Goal: Information Seeking & Learning: Compare options

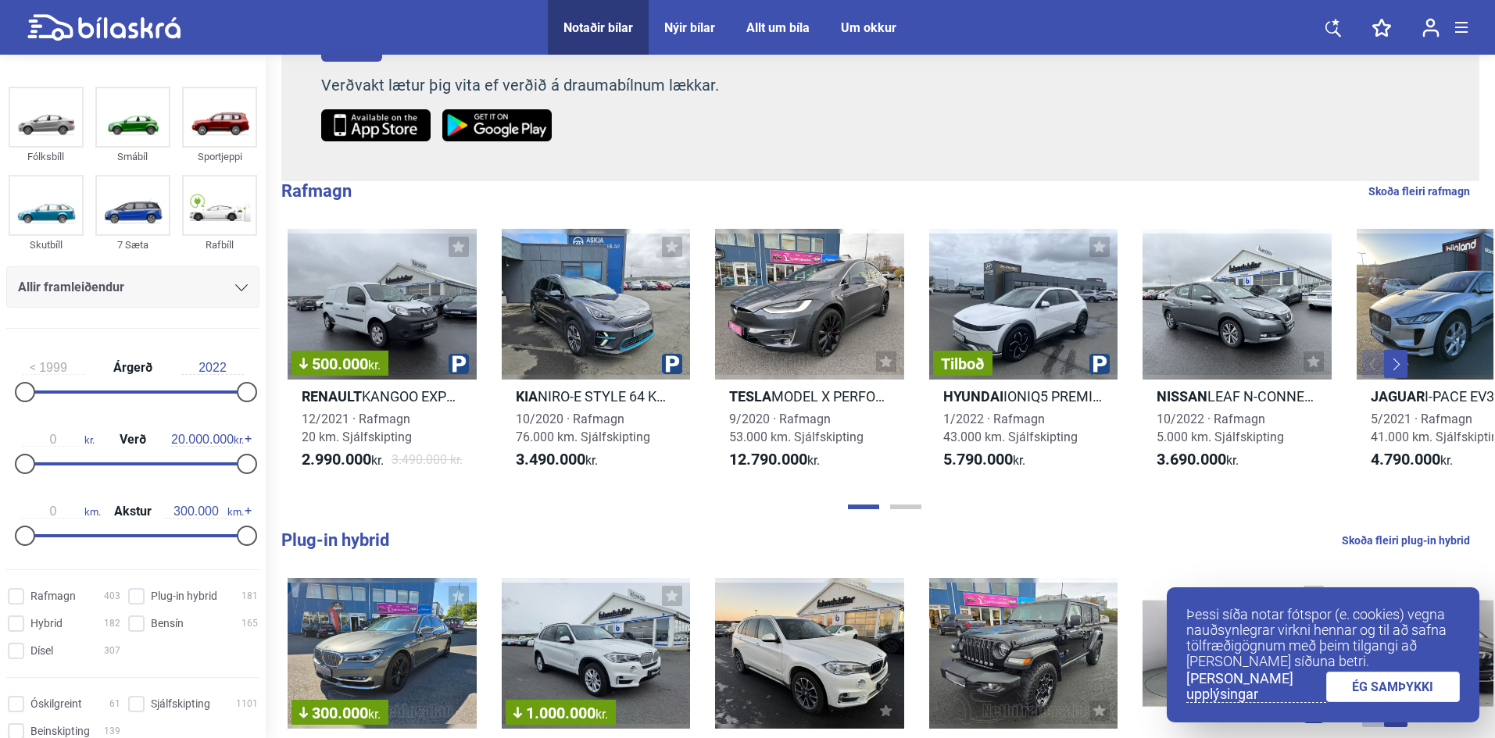
scroll to position [364, 0]
drag, startPoint x: 234, startPoint y: 463, endPoint x: 23, endPoint y: 440, distance: 213.0
click at [23, 440] on div "0 kr. Verð 400.000 kr." at bounding box center [132, 449] width 253 height 72
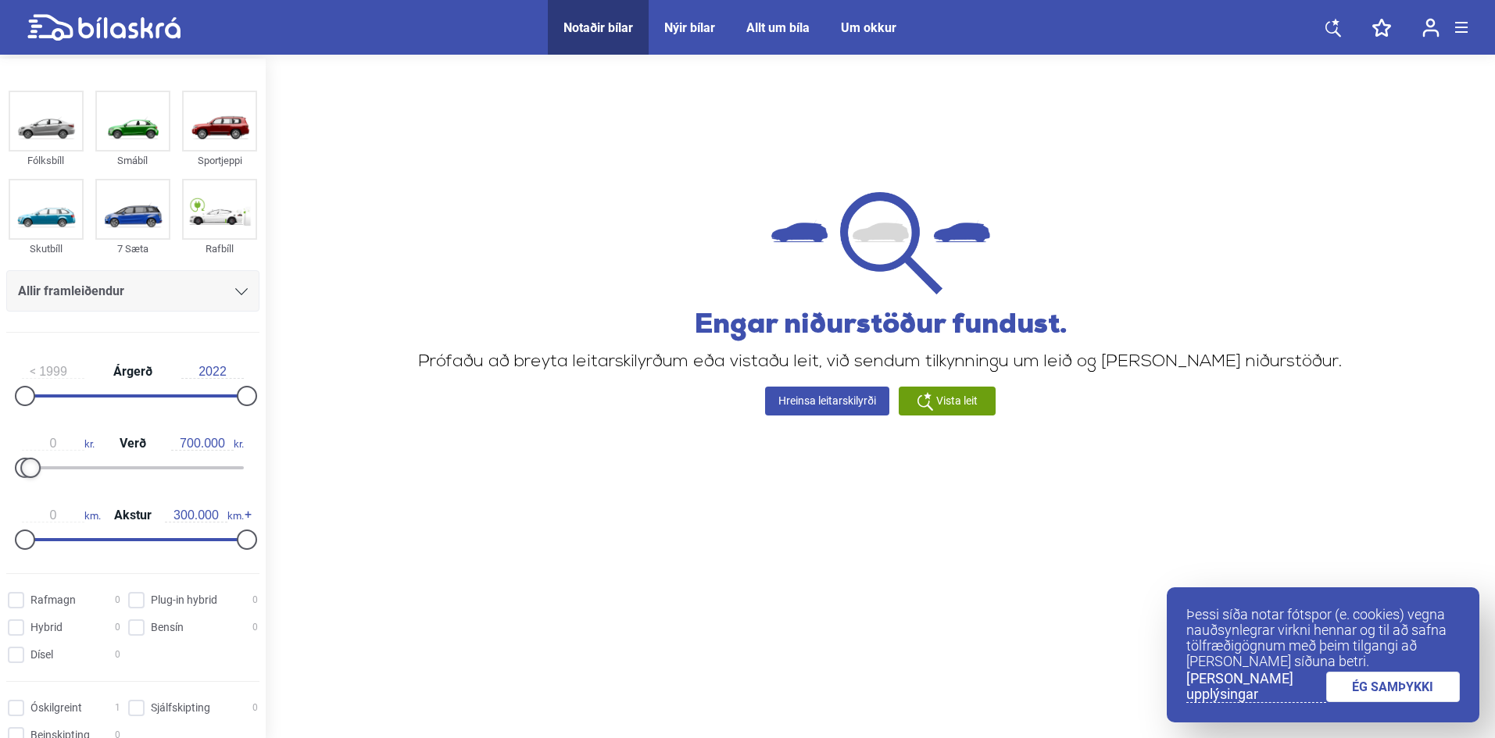
type input "800.000"
click at [35, 470] on div at bounding box center [33, 468] width 20 height 20
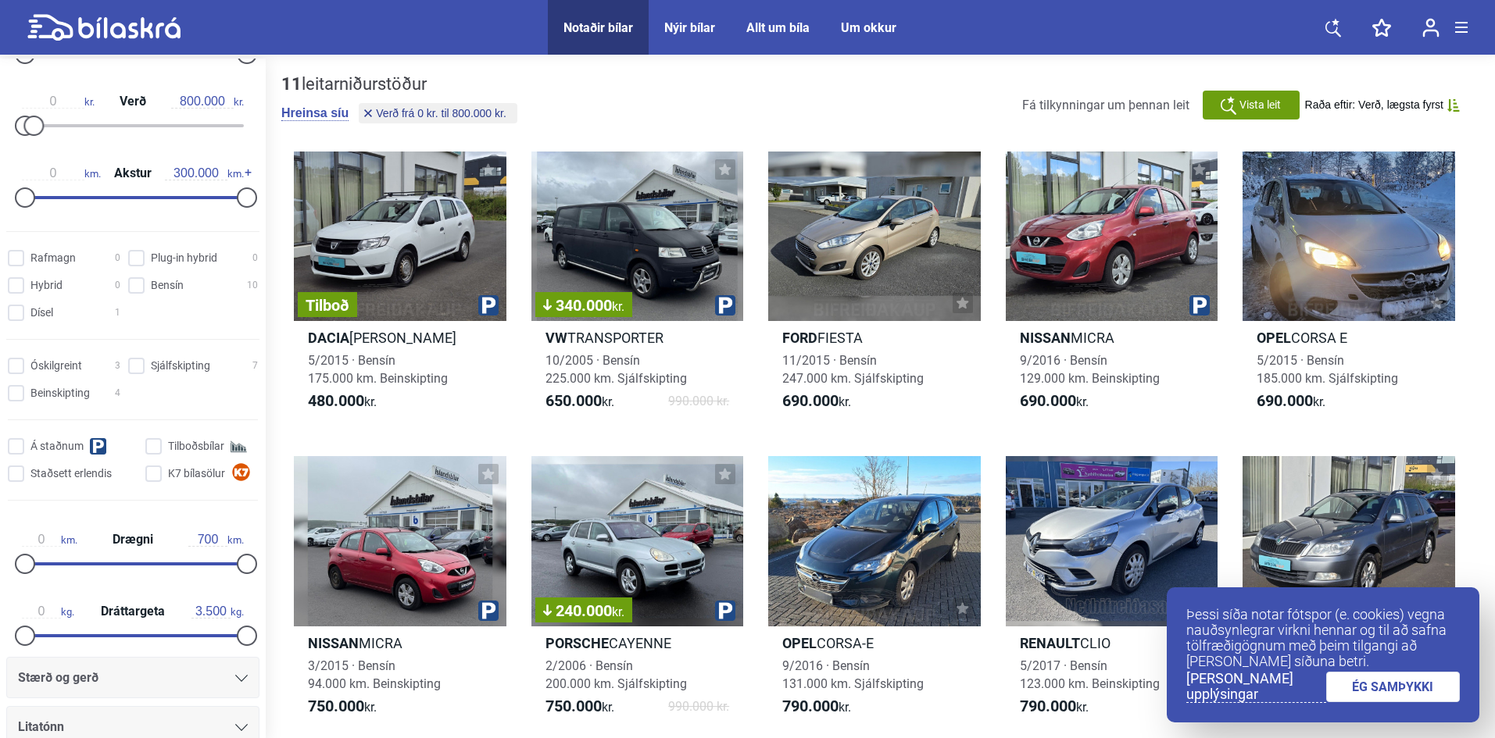
scroll to position [342, 0]
drag, startPoint x: 26, startPoint y: 564, endPoint x: 181, endPoint y: 569, distance: 155.6
click at [181, 569] on div at bounding box center [184, 564] width 20 height 20
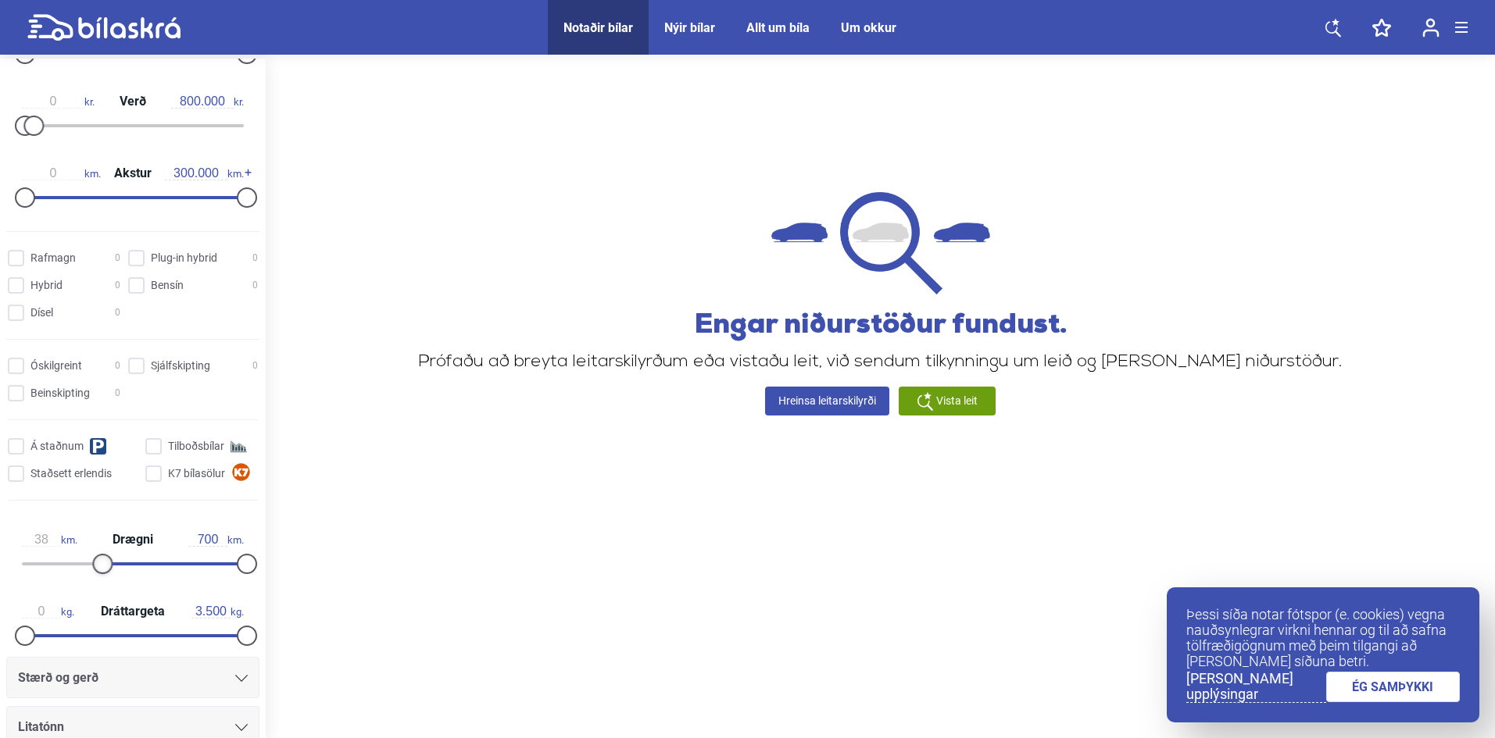
type input "0"
drag, startPoint x: 181, startPoint y: 569, endPoint x: 0, endPoint y: 523, distance: 187.1
click at [0, 523] on div "0 km. Drægni 700 km." at bounding box center [133, 549] width 266 height 72
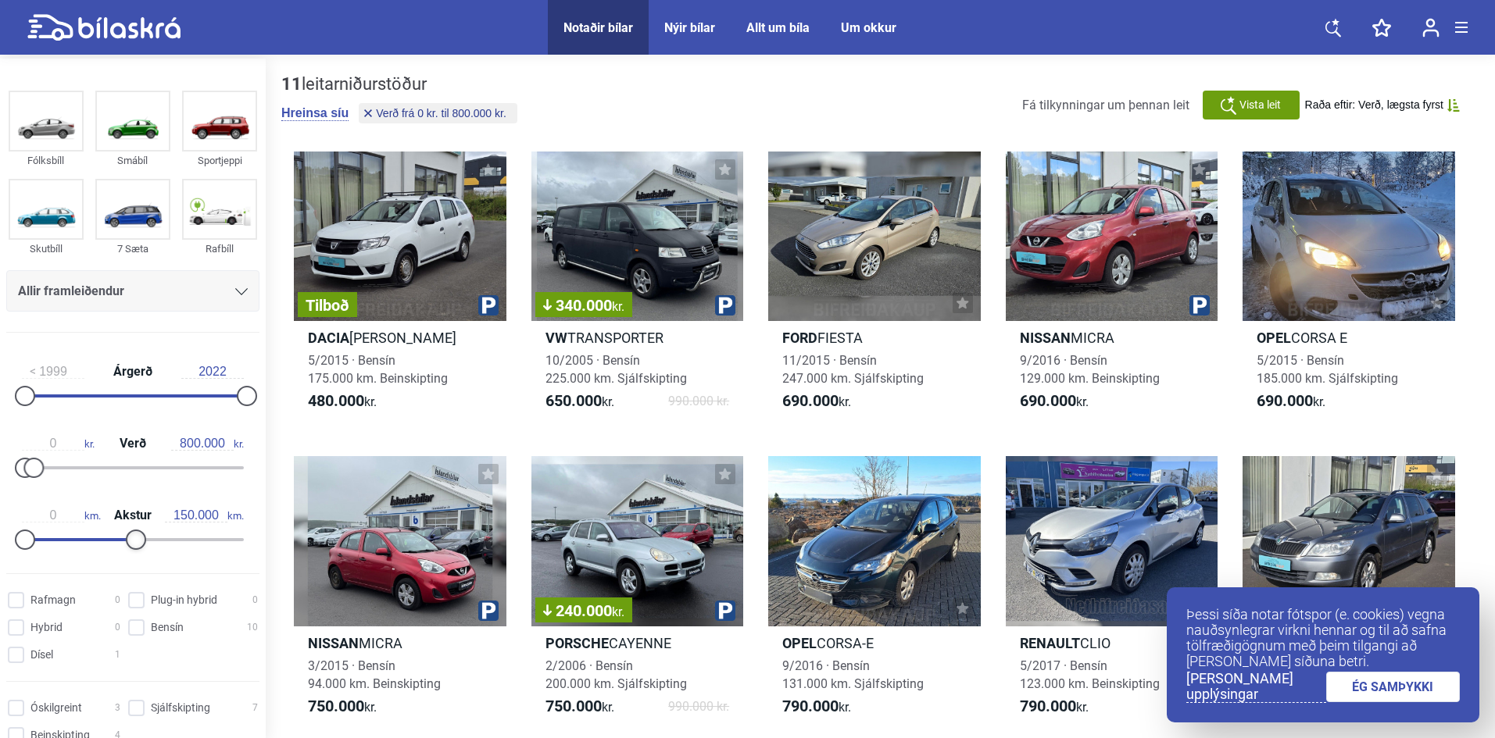
drag, startPoint x: 242, startPoint y: 541, endPoint x: 137, endPoint y: 520, distance: 107.6
click at [137, 520] on div "0 km. Akstur 150.000 km." at bounding box center [132, 525] width 253 height 72
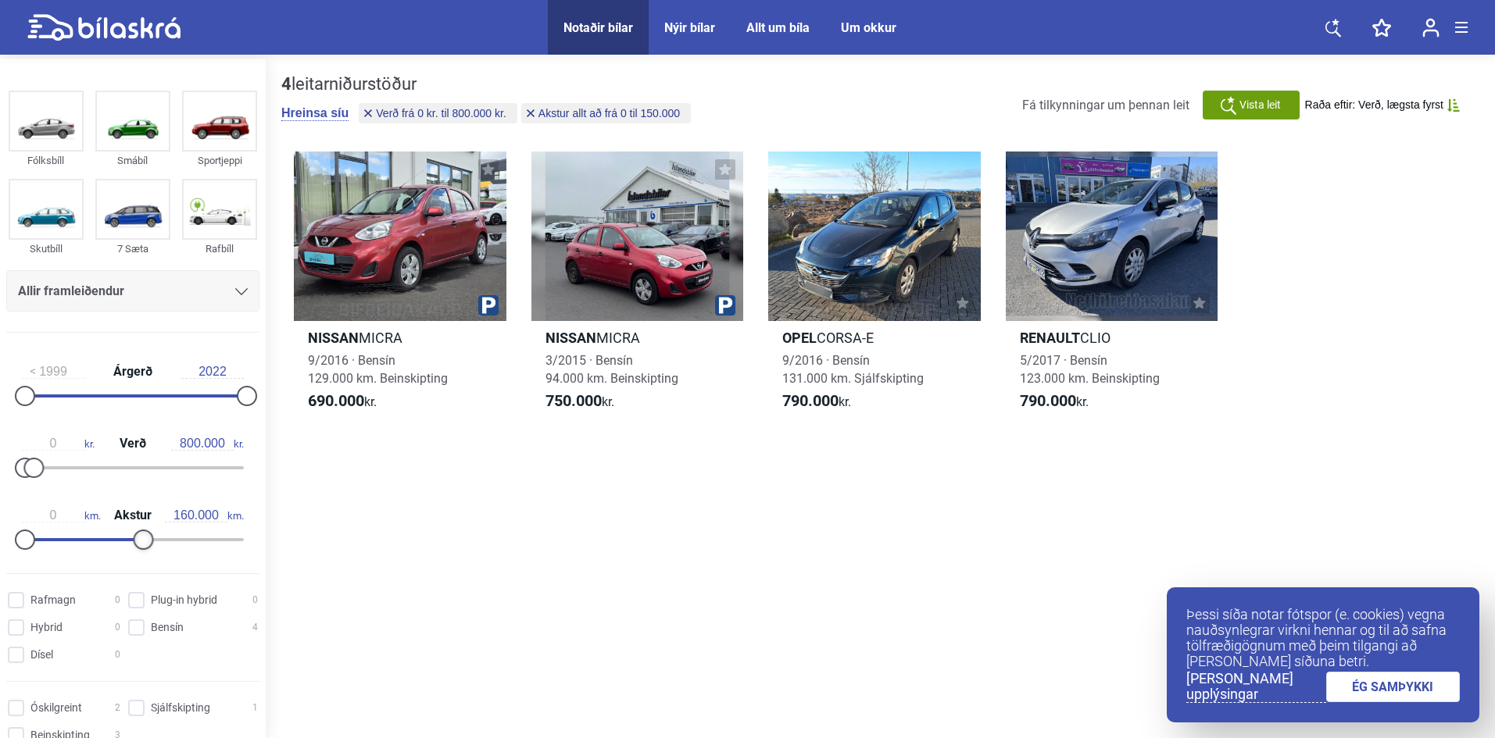
click at [142, 542] on div at bounding box center [143, 540] width 20 height 20
click at [148, 542] on div at bounding box center [151, 540] width 20 height 20
type input "180.000"
click at [155, 543] on div at bounding box center [158, 540] width 20 height 20
